Goal: Use online tool/utility: Utilize a website feature to perform a specific function

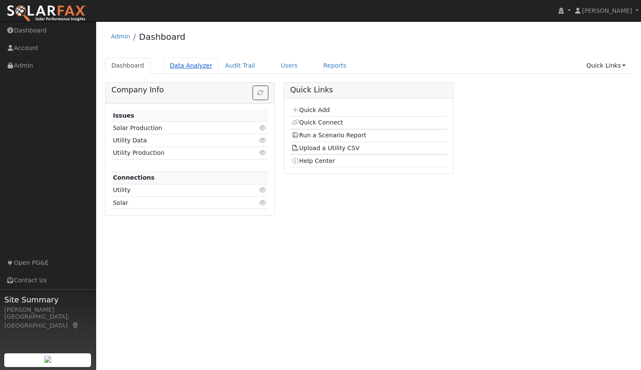
click at [179, 65] on link "Data Analyzer" at bounding box center [191, 66] width 56 height 16
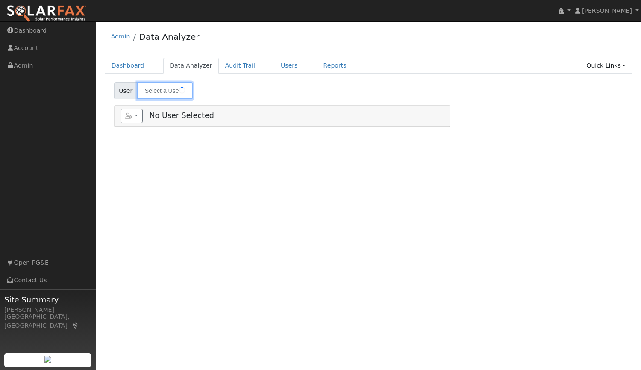
type input "[PERSON_NAME]"
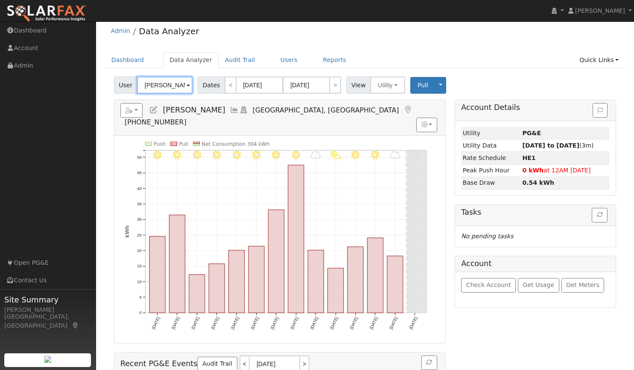
scroll to position [9, 0]
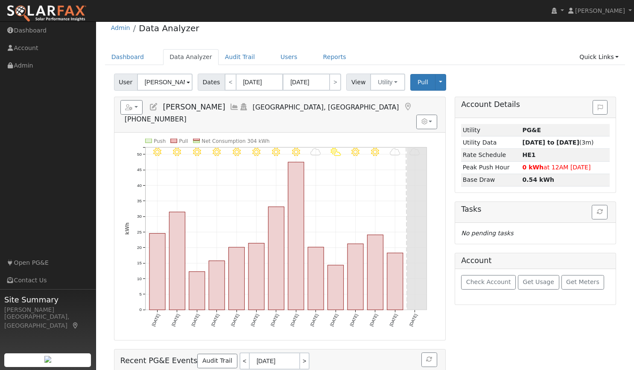
click at [208, 82] on span "Dates" at bounding box center [211, 81] width 27 height 17
click at [253, 82] on input "09/16/2025" at bounding box center [259, 81] width 47 height 17
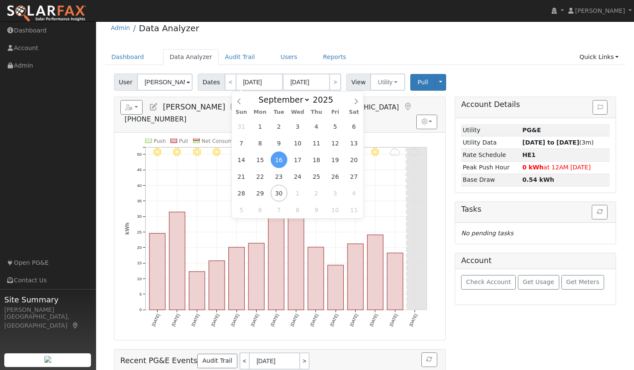
click at [241, 110] on span "Sun" at bounding box center [241, 112] width 19 height 6
click at [236, 99] on icon at bounding box center [239, 101] width 6 height 6
select select "7"
click at [337, 127] on span "1" at bounding box center [335, 126] width 17 height 17
type input "08/01/2025"
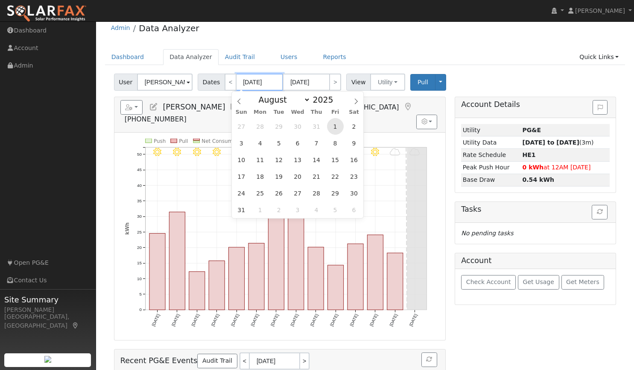
type input "08/31/2025"
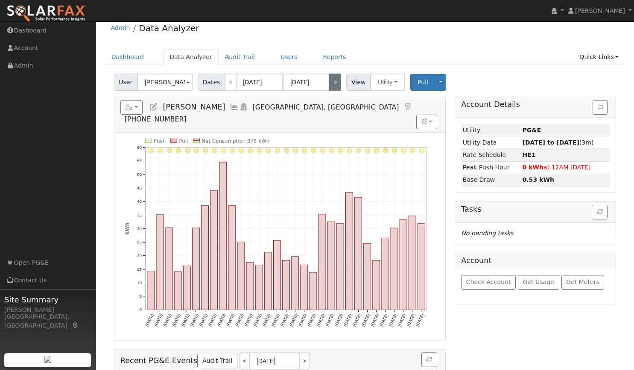
click at [333, 85] on link ">" at bounding box center [335, 81] width 12 height 17
type input "09/01/2025"
type input "09/30/2025"
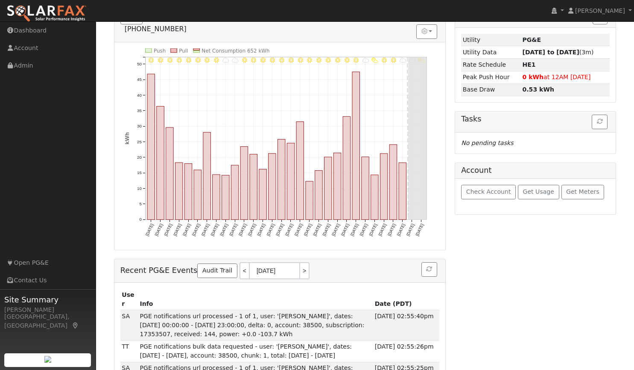
scroll to position [0, 0]
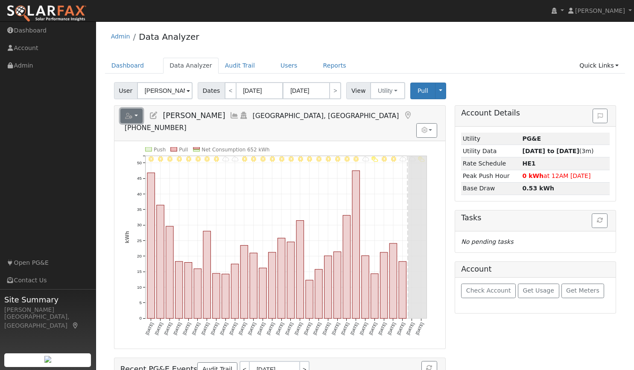
click at [127, 117] on icon "button" at bounding box center [129, 116] width 8 height 6
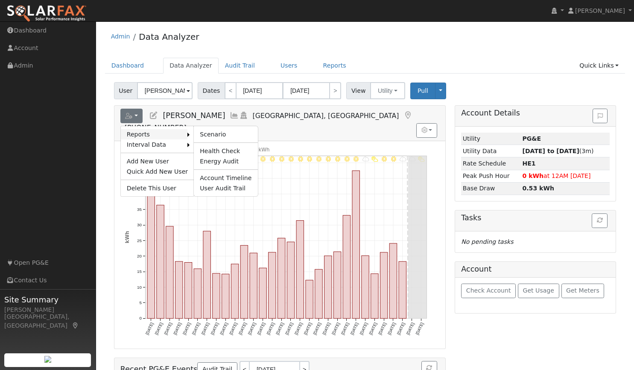
click at [140, 132] on link "Reports" at bounding box center [154, 134] width 67 height 10
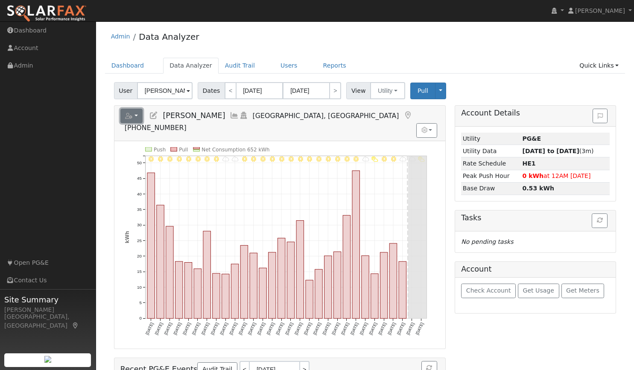
click at [133, 116] on button "button" at bounding box center [131, 116] width 23 height 15
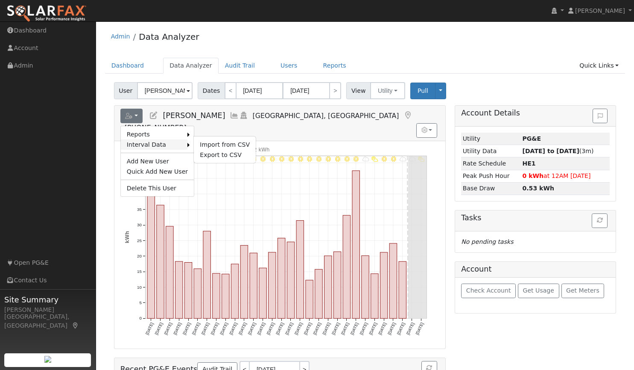
click at [179, 139] on link "Interval Data" at bounding box center [154, 144] width 67 height 10
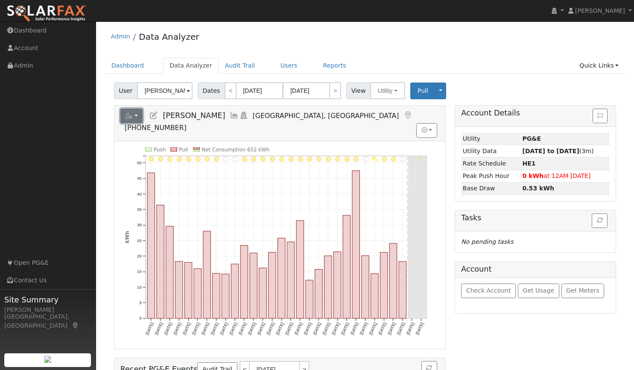
click at [128, 116] on icon "button" at bounding box center [129, 116] width 8 height 6
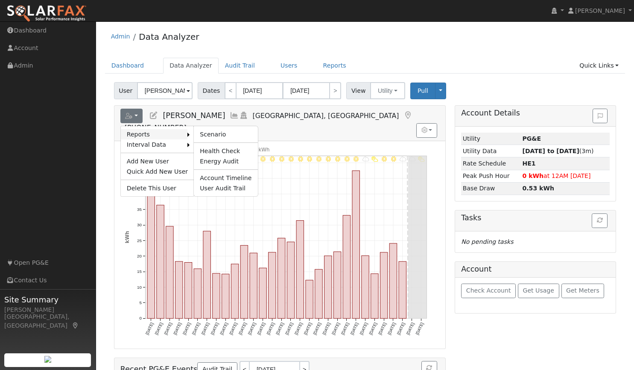
click at [176, 134] on link "Reports" at bounding box center [154, 134] width 67 height 10
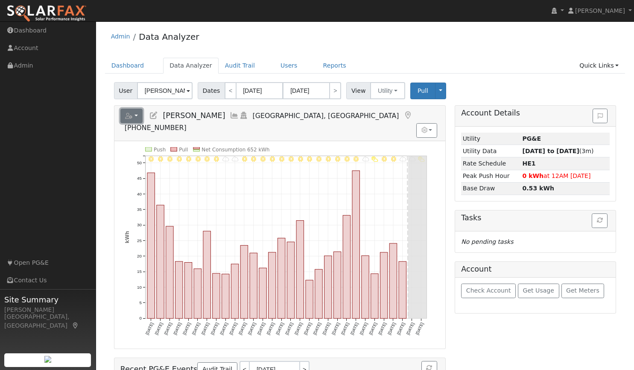
click at [128, 115] on icon "button" at bounding box center [129, 116] width 8 height 6
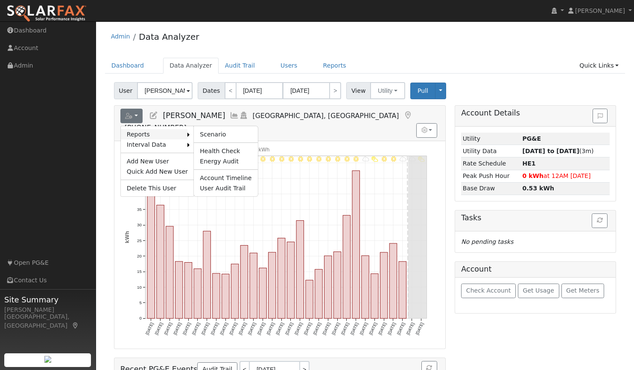
click at [132, 137] on link "Reports" at bounding box center [154, 134] width 67 height 10
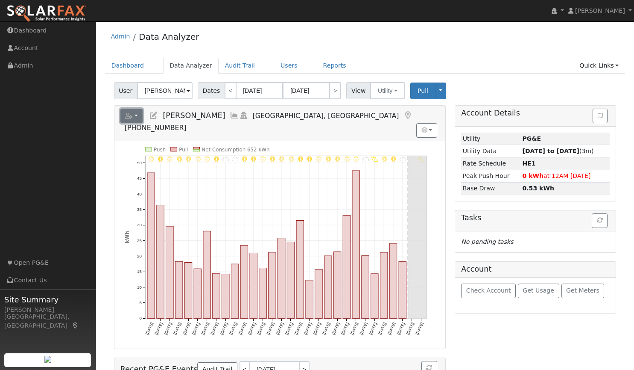
click at [138, 118] on button "button" at bounding box center [131, 116] width 23 height 15
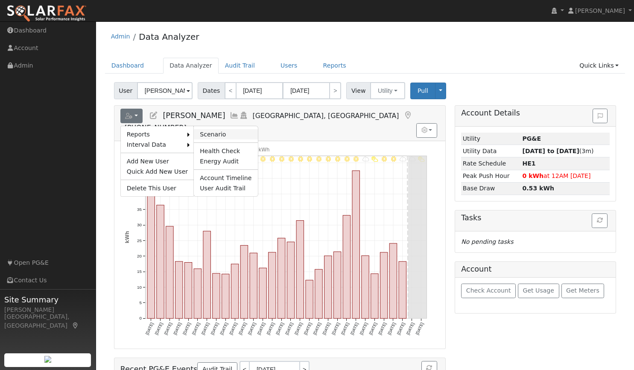
click at [206, 131] on link "Scenario" at bounding box center [226, 134] width 64 height 10
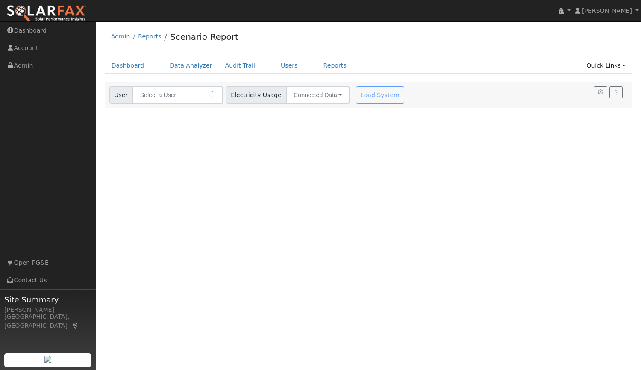
type input "[PERSON_NAME]"
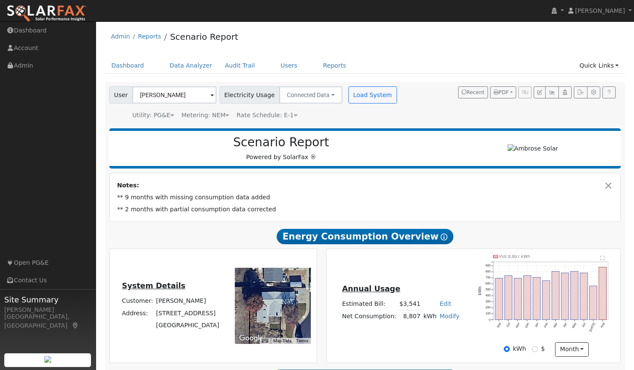
type input "11579"
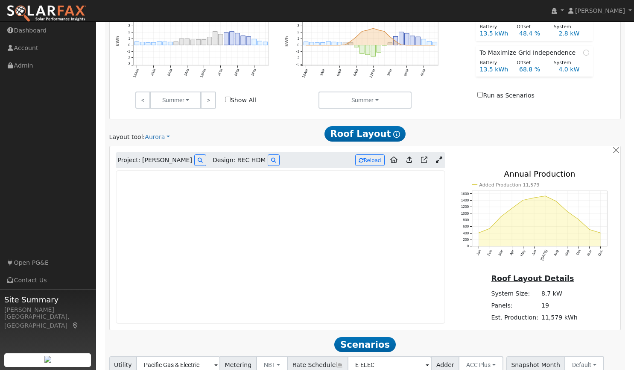
scroll to position [472, 0]
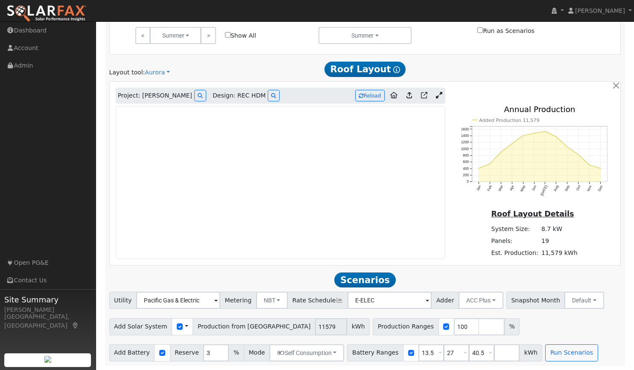
click at [276, 69] on div "Layout tool: Aurora Google Solar Scanifly Aurora" at bounding box center [192, 72] width 174 height 9
click at [438, 91] on link at bounding box center [439, 95] width 12 height 13
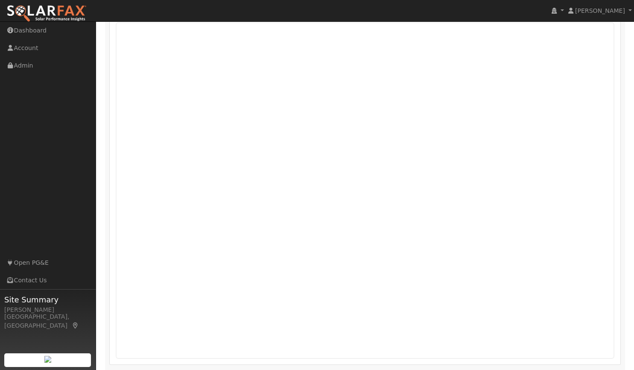
scroll to position [553, 0]
drag, startPoint x: 447, startPoint y: 352, endPoint x: 511, endPoint y: 12, distance: 346.8
click at [511, 12] on nav "Tim Tedder Tim Tedder Profile My Company Help Center Terms Of Service See What'…" at bounding box center [317, 11] width 634 height 22
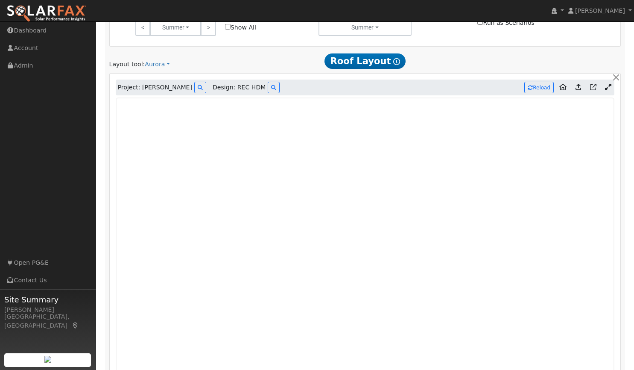
scroll to position [654, 0]
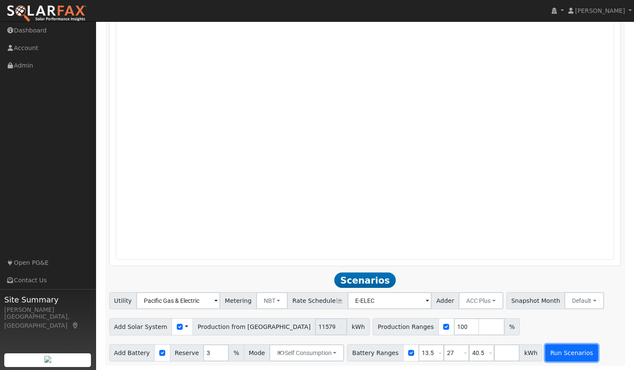
click at [560, 352] on button "Run Scenarios" at bounding box center [572, 352] width 53 height 17
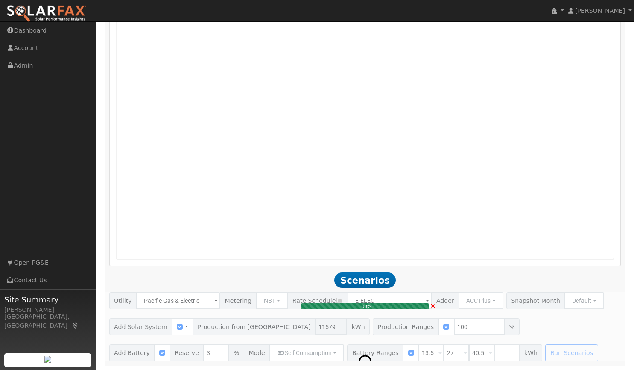
type input "7.7"
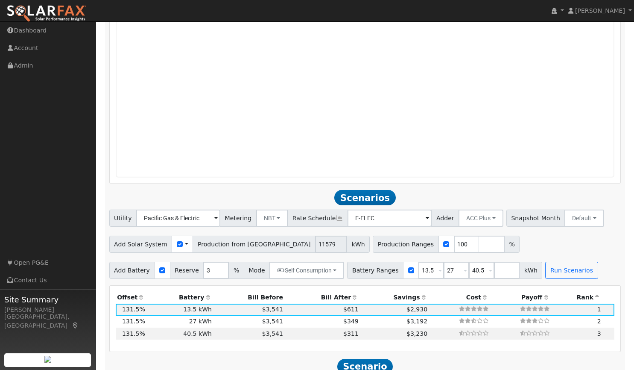
scroll to position [722, 0]
